Goal: Transaction & Acquisition: Purchase product/service

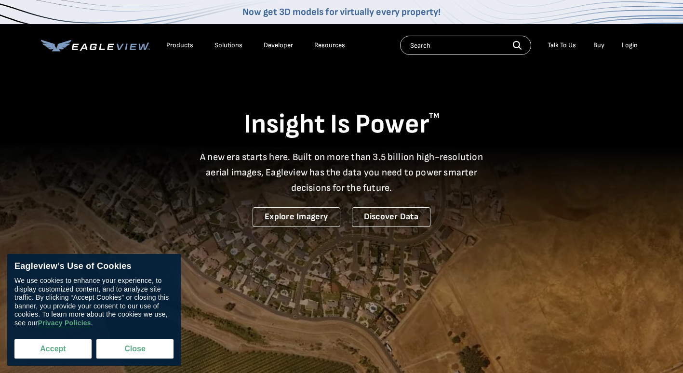
click at [73, 343] on button "Accept" at bounding box center [52, 348] width 77 height 19
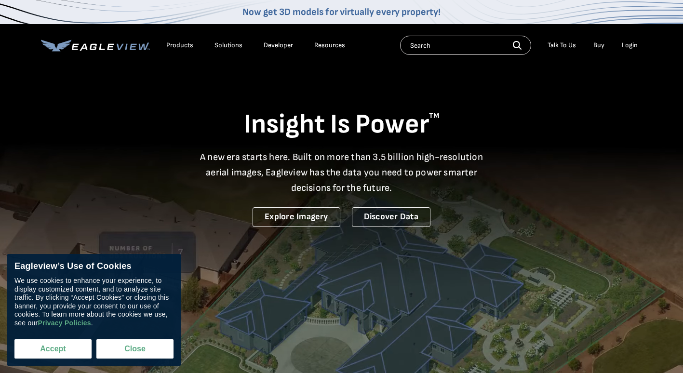
checkbox input "true"
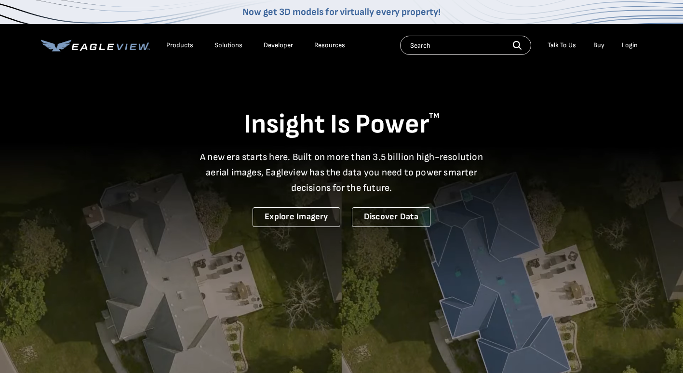
click at [626, 44] on div "Login" at bounding box center [630, 45] width 16 height 9
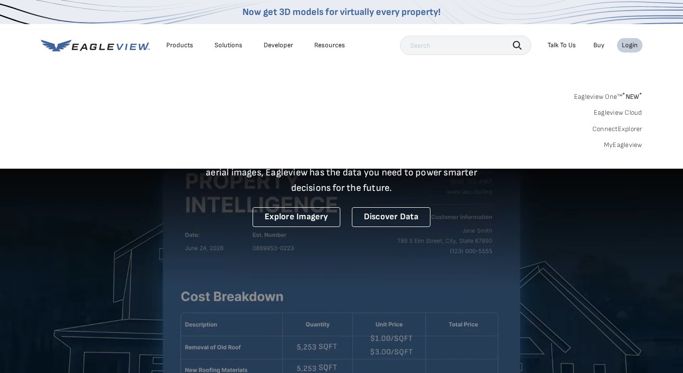
click at [619, 95] on link "Eagleview One™ * NEW *" at bounding box center [608, 95] width 68 height 11
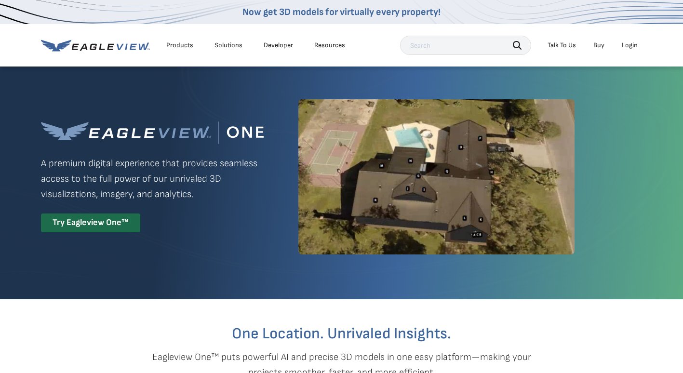
click at [630, 46] on div "Login" at bounding box center [630, 45] width 16 height 9
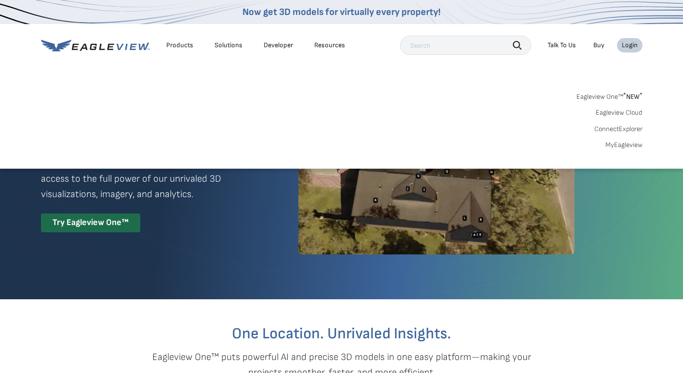
click at [613, 95] on link "Eagleview One™ * NEW *" at bounding box center [610, 95] width 66 height 11
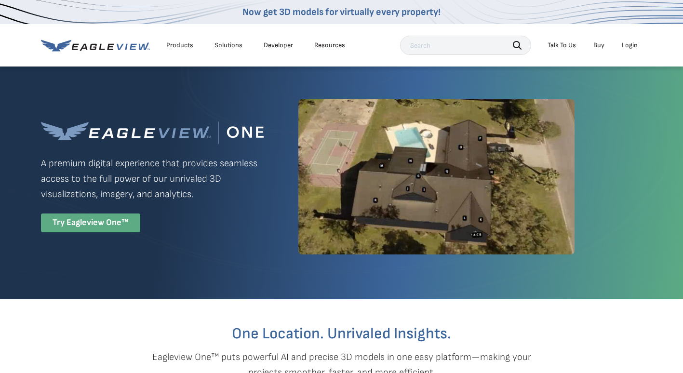
click at [112, 219] on div "Try Eagleview One™" at bounding box center [90, 223] width 99 height 19
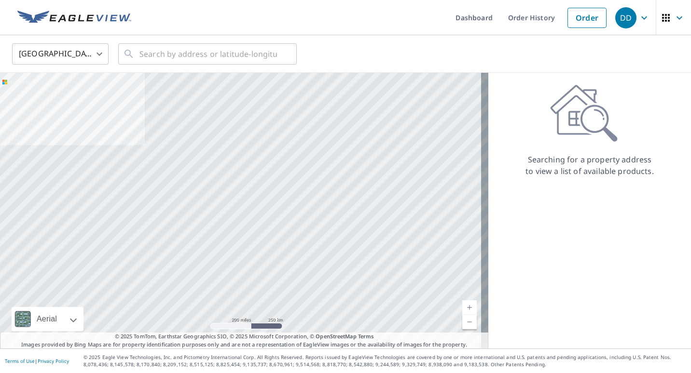
drag, startPoint x: 0, startPoint y: 0, endPoint x: 520, endPoint y: 204, distance: 558.6
click at [527, 212] on div "Searching for a property address to view a list of available products." at bounding box center [589, 211] width 203 height 276
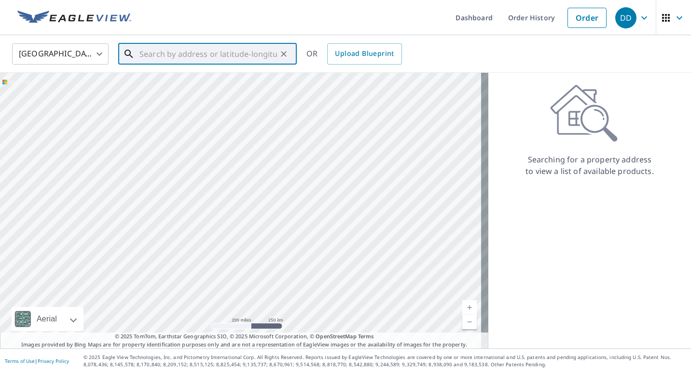
click at [198, 51] on input "text" at bounding box center [207, 54] width 137 height 27
click at [175, 104] on ul "4 Depeyster Ave Tenafly, NJ 07670" at bounding box center [207, 87] width 178 height 41
click at [176, 95] on p "Tenafly, NJ 07670" at bounding box center [212, 93] width 151 height 10
type input "4 Depeyster Ave Tenafly, NJ 07670"
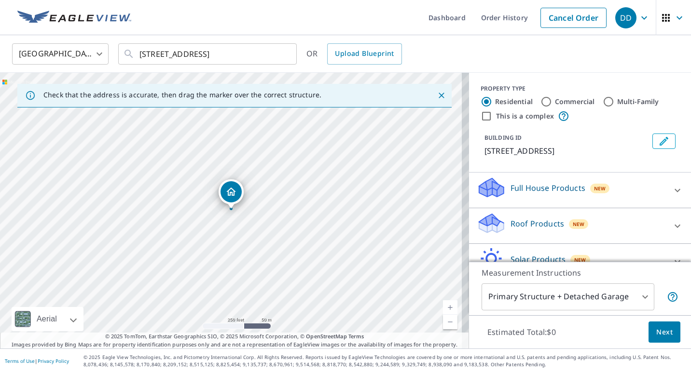
click at [436, 93] on icon "Close" at bounding box center [441, 96] width 10 height 10
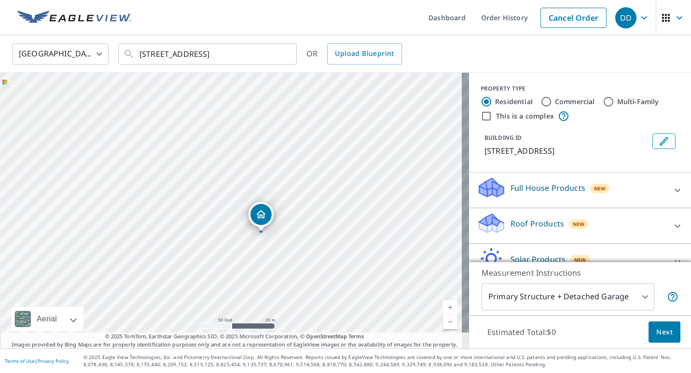
drag, startPoint x: 175, startPoint y: 184, endPoint x: 207, endPoint y: 217, distance: 46.4
click at [207, 217] on div "4 Depeyster Ave Tenafly, NJ 07670" at bounding box center [234, 211] width 469 height 276
drag, startPoint x: 215, startPoint y: 196, endPoint x: 272, endPoint y: 264, distance: 89.3
click at [272, 264] on div "4 Depeyster Ave Tenafly, NJ 07670" at bounding box center [234, 211] width 469 height 276
drag, startPoint x: 291, startPoint y: 286, endPoint x: 280, endPoint y: 210, distance: 77.4
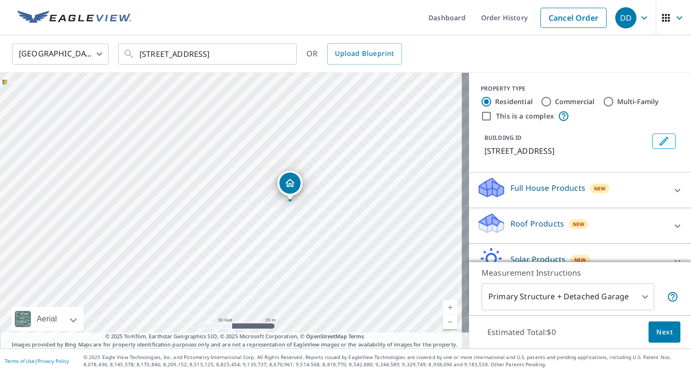
click at [280, 210] on div "4 Depeyster Ave Tenafly, NJ 07670" at bounding box center [234, 211] width 469 height 276
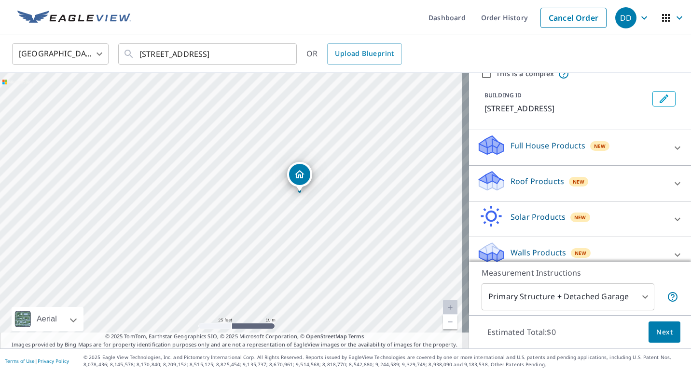
click at [546, 149] on p "Full House Products" at bounding box center [547, 146] width 75 height 12
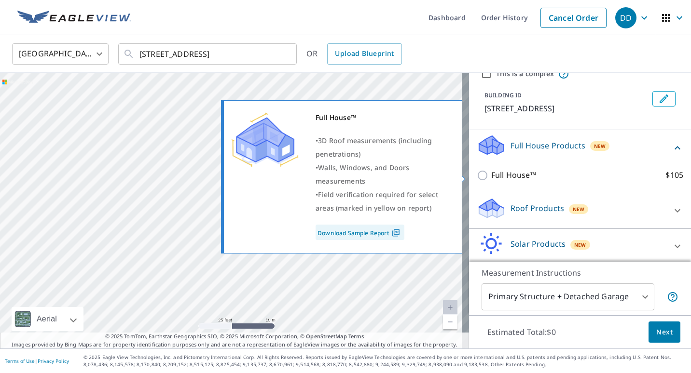
click at [491, 175] on p "Full House™" at bounding box center [513, 175] width 45 height 12
click at [485, 175] on input "Full House™ $105" at bounding box center [483, 176] width 14 height 12
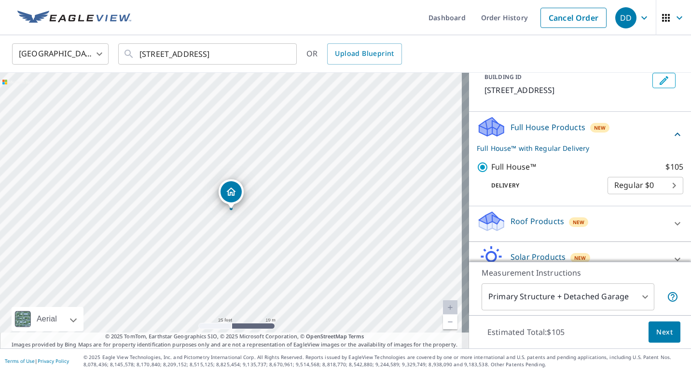
scroll to position [65, 0]
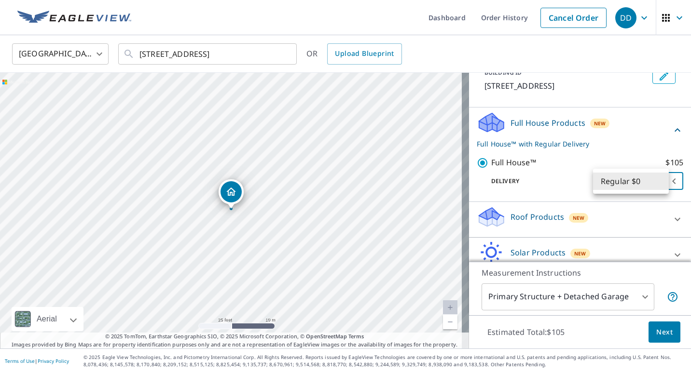
click at [626, 184] on body "DD DD Dashboard Order History Cancel Order DD United States US ​ 4 Depeyster Av…" at bounding box center [345, 186] width 691 height 373
click at [626, 184] on li "Regular $0" at bounding box center [631, 181] width 76 height 17
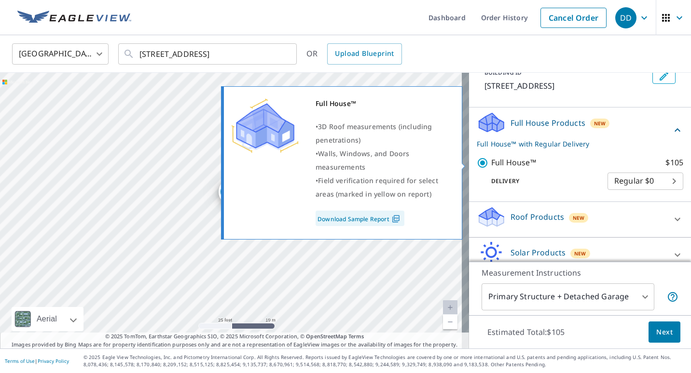
click at [539, 166] on label "Full House™ $105" at bounding box center [587, 163] width 192 height 12
click at [491, 166] on input "Full House™ $105" at bounding box center [483, 163] width 14 height 12
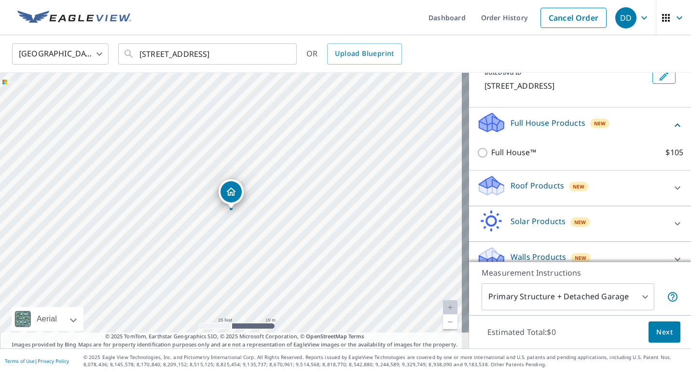
click at [496, 156] on p "Full House™" at bounding box center [513, 153] width 45 height 12
click at [491, 156] on input "Full House™ $105" at bounding box center [483, 153] width 14 height 12
checkbox input "true"
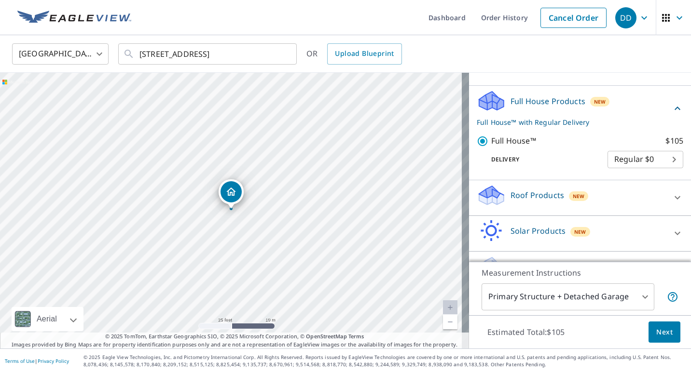
scroll to position [112, 0]
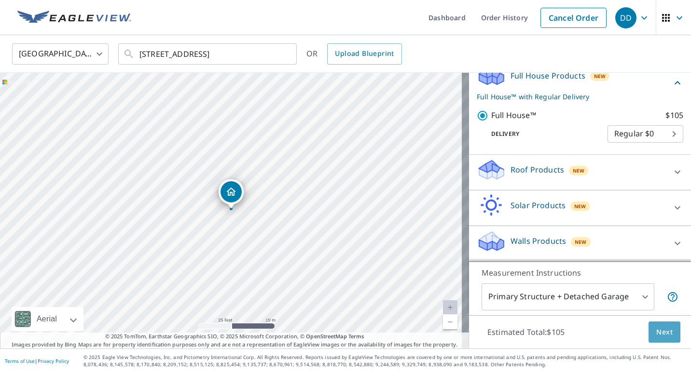
click at [656, 328] on span "Next" at bounding box center [664, 332] width 16 height 12
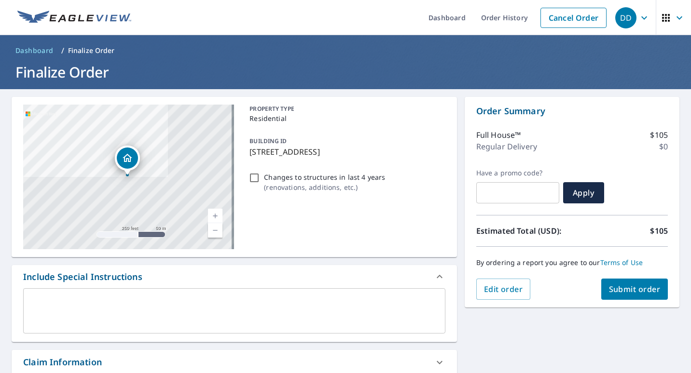
click at [652, 328] on div "4 Depeyster Ave Tenafly, NJ 07670 Aerial Road A standard road map Aerial A deta…" at bounding box center [345, 335] width 691 height 493
drag, startPoint x: 246, startPoint y: 149, endPoint x: 379, endPoint y: 154, distance: 133.2
click at [379, 154] on div "BUILDING ID 4 Depeyster Ave, Tenafly, NJ, 07670" at bounding box center [344, 146] width 199 height 30
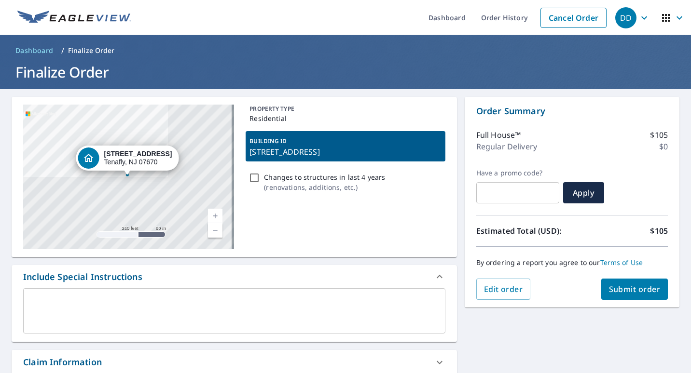
click at [263, 154] on p "4 Depeyster Ave, Tenafly, NJ, 07670" at bounding box center [344, 152] width 191 height 12
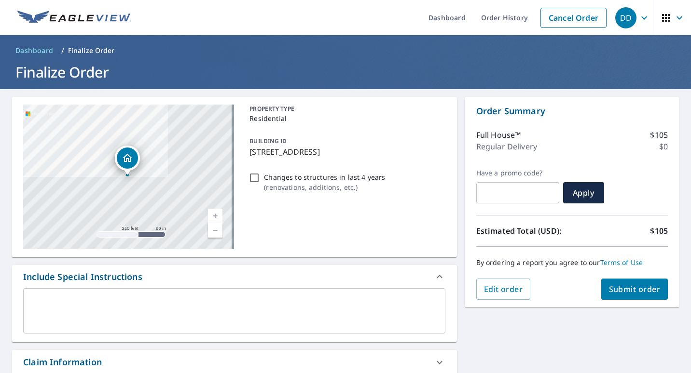
drag, startPoint x: 247, startPoint y: 152, endPoint x: 373, endPoint y: 153, distance: 125.9
click at [373, 153] on p "4 Depeyster Ave, Tenafly, NJ, 07670" at bounding box center [344, 152] width 191 height 12
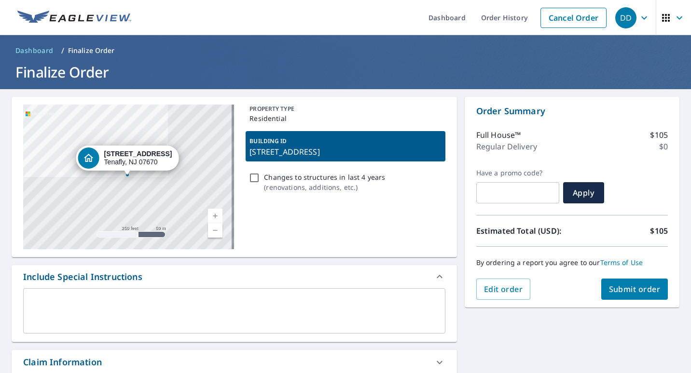
click at [373, 153] on p "4 Depeyster Ave, Tenafly, NJ, 07670" at bounding box center [344, 152] width 191 height 12
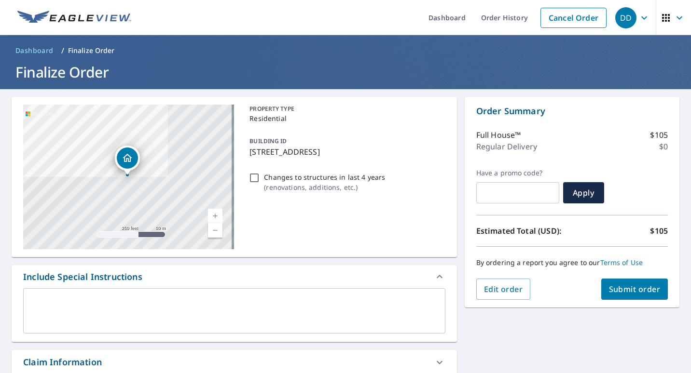
copy p "4 Depeyster Ave, Tenafly, NJ, 0767"
click at [623, 289] on span "Submit order" at bounding box center [635, 289] width 52 height 11
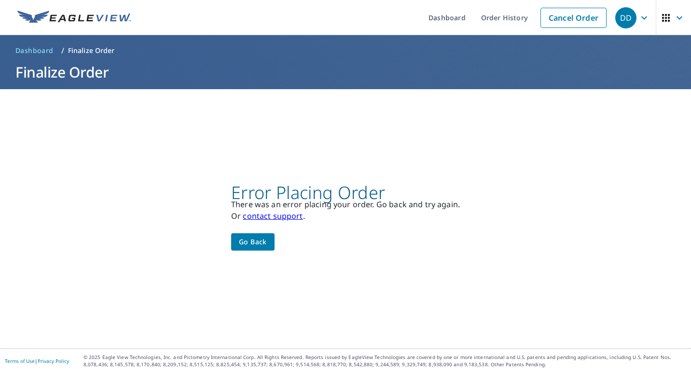
click at [623, 289] on div "Error Placing Order There was an error placing your order. Go back and try agai…" at bounding box center [345, 218] width 691 height 259
click at [255, 246] on span "Go back" at bounding box center [253, 242] width 28 height 12
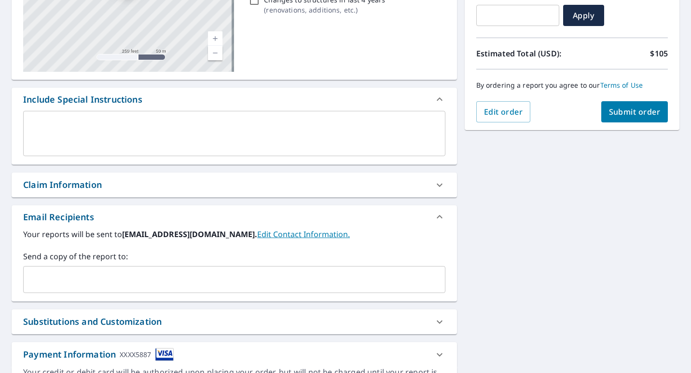
scroll to position [234, 0]
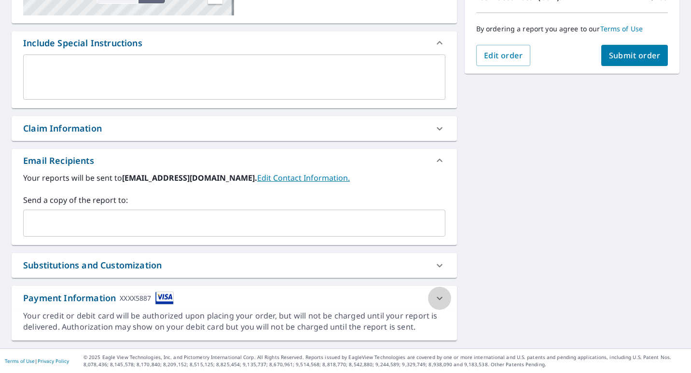
click at [433, 297] on icon at bounding box center [439, 299] width 12 height 12
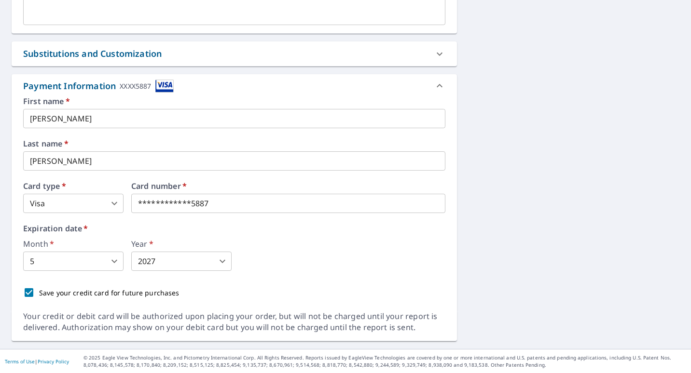
scroll to position [446, 0]
click at [108, 194] on body "DD DD Dashboard Order History Cancel Order DD Dashboard / Finalize Order Finali…" at bounding box center [345, 186] width 691 height 373
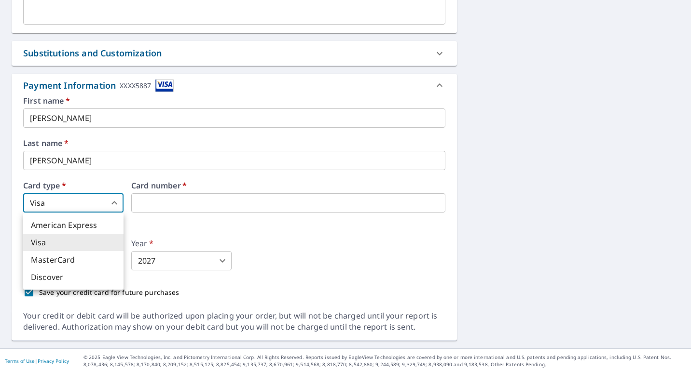
click at [105, 221] on li "American Express" at bounding box center [73, 225] width 100 height 17
type input "1"
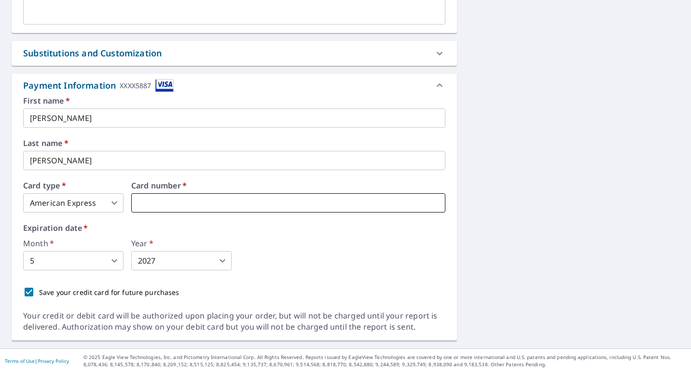
click at [157, 197] on iframe at bounding box center [288, 202] width 314 height 19
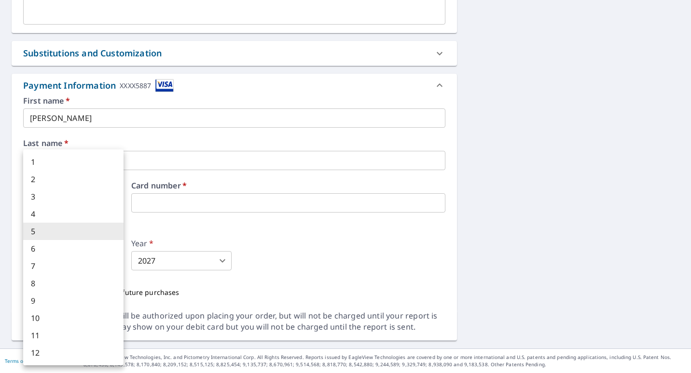
click at [76, 254] on body "DD DD Dashboard Order History Cancel Order DD Dashboard / Finalize Order Finali…" at bounding box center [345, 186] width 691 height 373
click at [74, 271] on li "7" at bounding box center [73, 265] width 100 height 17
type input "7"
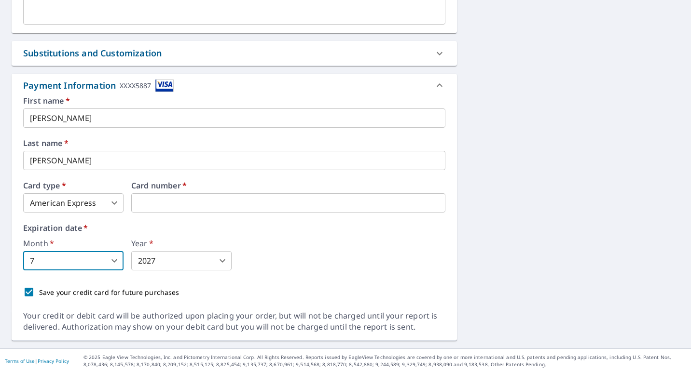
click at [160, 272] on div "First name   * Daniel ​ Last name   * Dvoskin ​ Card type   * American Express …" at bounding box center [234, 199] width 422 height 205
click at [163, 87] on img at bounding box center [164, 85] width 18 height 13
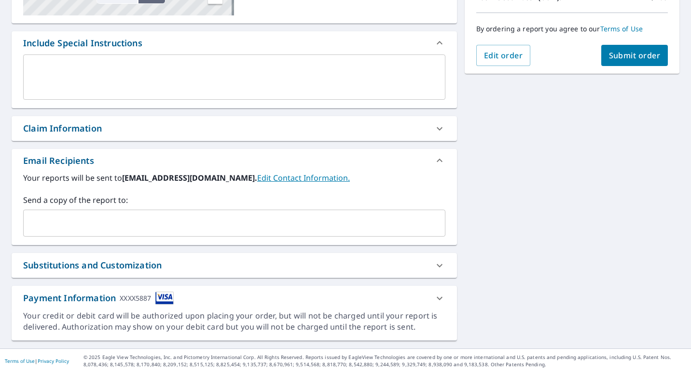
scroll to position [234, 0]
click at [224, 303] on div "Payment Information XXXX5887" at bounding box center [225, 298] width 405 height 13
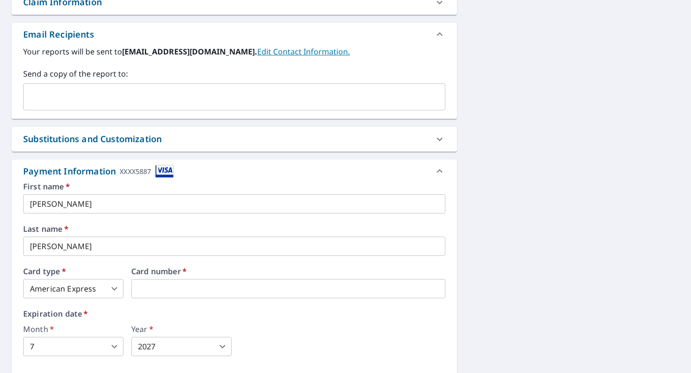
scroll to position [446, 0]
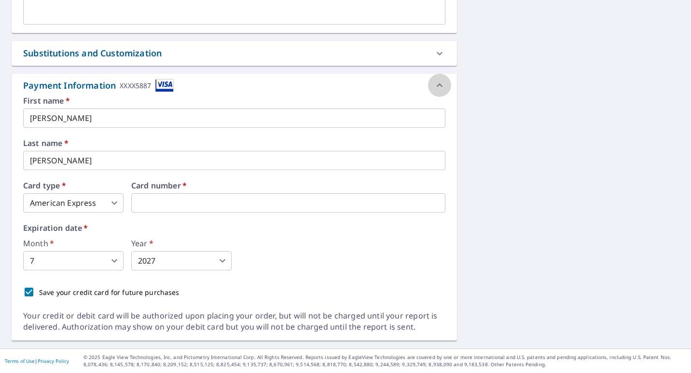
click at [437, 86] on icon at bounding box center [439, 86] width 12 height 12
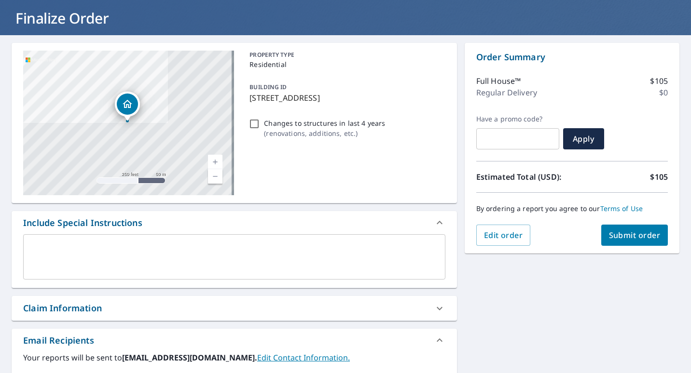
scroll to position [48, 0]
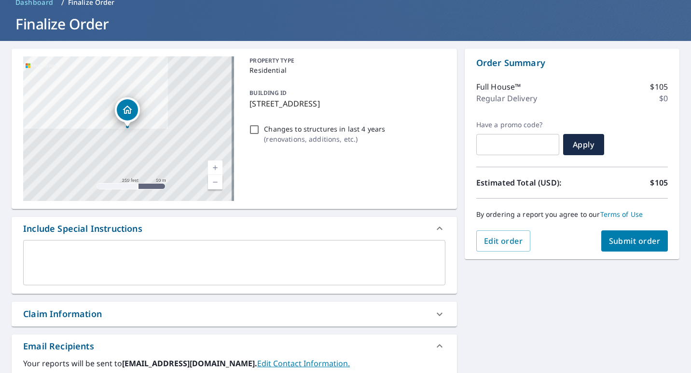
click at [622, 248] on button "Submit order" at bounding box center [634, 240] width 67 height 21
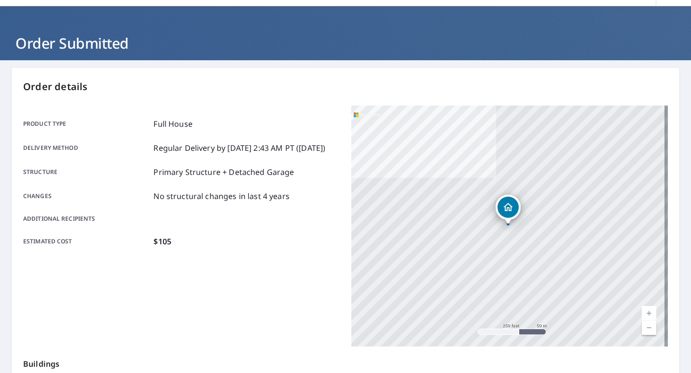
scroll to position [28, 0]
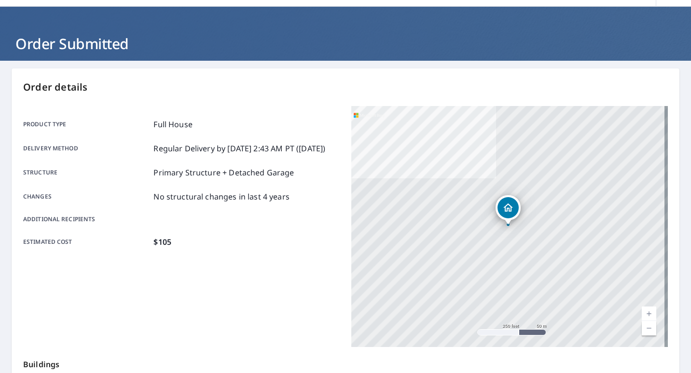
drag, startPoint x: 155, startPoint y: 124, endPoint x: 255, endPoint y: 168, distance: 108.8
click at [255, 168] on div "Product type Full House Delivery method Regular Delivery by 9/10/2025 2:43 AM P…" at bounding box center [181, 183] width 316 height 129
drag, startPoint x: 255, startPoint y: 168, endPoint x: 229, endPoint y: 164, distance: 26.7
click at [229, 154] on p "Regular Delivery by 9/10/2025 2:43 AM PT (Wednesday)" at bounding box center [239, 149] width 172 height 12
click at [506, 226] on div at bounding box center [508, 225] width 4 height 4
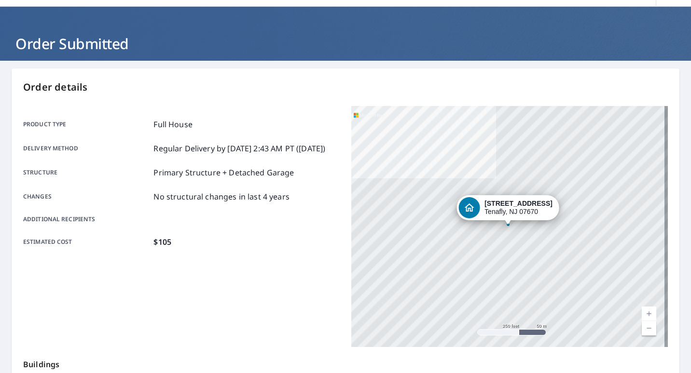
click at [506, 226] on div at bounding box center [508, 225] width 4 height 4
click at [487, 234] on div "4 Depeyster Ave Tenafly, NJ 07670" at bounding box center [509, 226] width 316 height 241
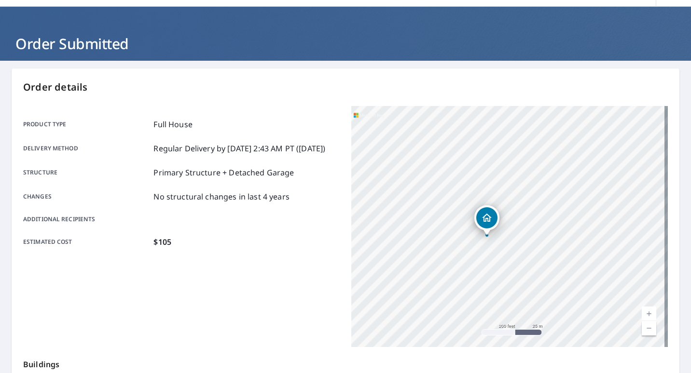
drag, startPoint x: 495, startPoint y: 228, endPoint x: 420, endPoint y: 253, distance: 78.8
click at [420, 253] on div "4 Depeyster Ave Tenafly, NJ 07670" at bounding box center [509, 226] width 316 height 241
drag, startPoint x: 481, startPoint y: 190, endPoint x: 515, endPoint y: 163, distance: 42.6
click at [515, 163] on div "4 Depeyster Ave Tenafly, NJ 07670" at bounding box center [509, 226] width 316 height 241
drag, startPoint x: 481, startPoint y: 173, endPoint x: 476, endPoint y: 166, distance: 7.9
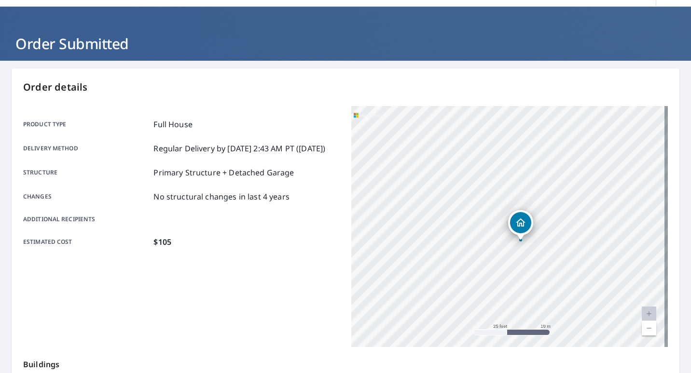
click at [476, 166] on div "4 Depeyster Ave Tenafly, NJ 07670" at bounding box center [509, 226] width 316 height 241
drag, startPoint x: 482, startPoint y: 162, endPoint x: 495, endPoint y: 213, distance: 53.3
click at [495, 213] on div "4 Depeyster Ave Tenafly, NJ 07670" at bounding box center [509, 226] width 316 height 241
drag, startPoint x: 495, startPoint y: 213, endPoint x: 476, endPoint y: 149, distance: 66.5
click at [476, 149] on div "4 Depeyster Ave Tenafly, NJ 07670" at bounding box center [509, 226] width 316 height 241
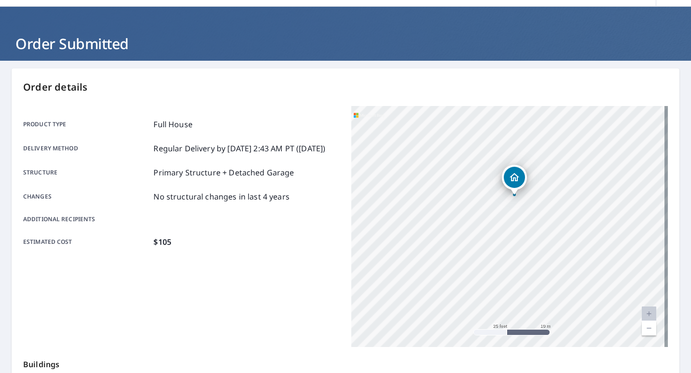
drag, startPoint x: 462, startPoint y: 160, endPoint x: 468, endPoint y: 231, distance: 71.6
click at [468, 231] on div "4 Depeyster Ave Tenafly, NJ 07670" at bounding box center [509, 226] width 316 height 241
drag, startPoint x: 467, startPoint y: 276, endPoint x: 464, endPoint y: 239, distance: 36.8
click at [464, 239] on div "4 Depeyster Ave Tenafly, NJ 07670" at bounding box center [509, 226] width 316 height 241
drag, startPoint x: 463, startPoint y: 194, endPoint x: 480, endPoint y: 242, distance: 50.5
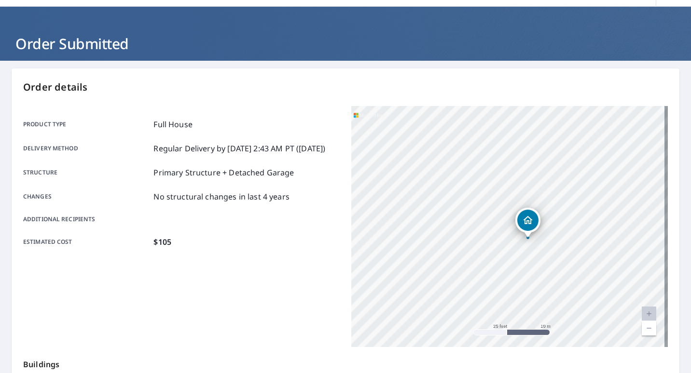
click at [480, 242] on div "4 Depeyster Ave Tenafly, NJ 07670" at bounding box center [509, 226] width 316 height 241
drag, startPoint x: 485, startPoint y: 270, endPoint x: 477, endPoint y: 244, distance: 26.4
click at [477, 244] on div "4 Depeyster Ave Tenafly, NJ 07670" at bounding box center [509, 226] width 316 height 241
drag, startPoint x: 471, startPoint y: 220, endPoint x: 470, endPoint y: 248, distance: 27.5
click at [470, 248] on div "4 Depeyster Ave Tenafly, NJ 07670" at bounding box center [509, 226] width 316 height 241
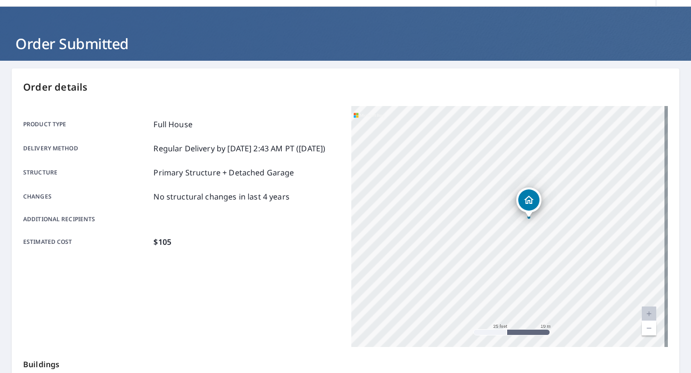
drag, startPoint x: 468, startPoint y: 270, endPoint x: 477, endPoint y: 247, distance: 24.0
click at [477, 247] on div "4 Depeyster Ave Tenafly, NJ 07670" at bounding box center [509, 226] width 316 height 241
click at [477, 235] on div "4 Depeyster Ave Tenafly, NJ 07670" at bounding box center [509, 226] width 316 height 241
